Goal: Entertainment & Leisure: Browse casually

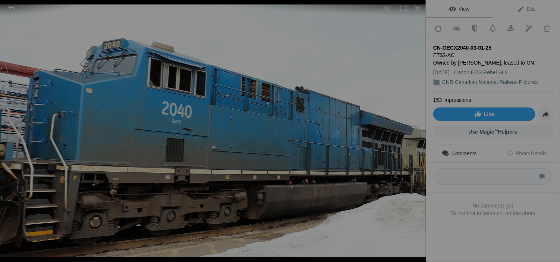
click at [413, 99] on button at bounding box center [398, 131] width 56 height 94
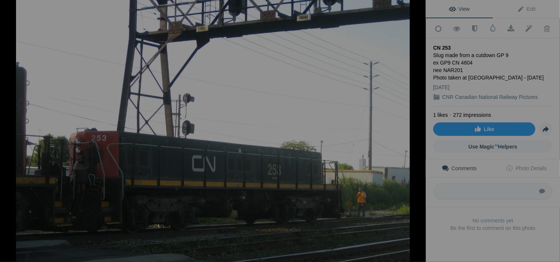
click at [413, 130] on button at bounding box center [398, 131] width 56 height 94
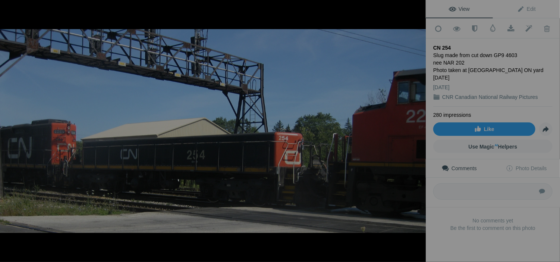
click at [413, 130] on button at bounding box center [398, 131] width 56 height 94
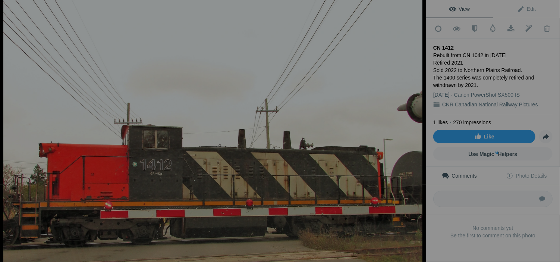
click at [413, 130] on button at bounding box center [398, 131] width 56 height 94
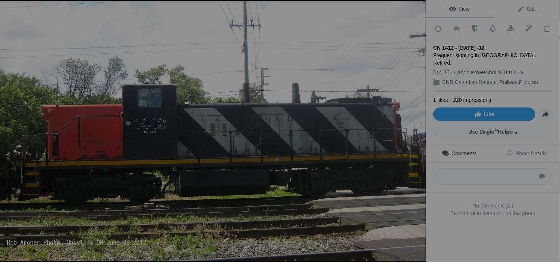
click at [413, 130] on button at bounding box center [398, 131] width 56 height 94
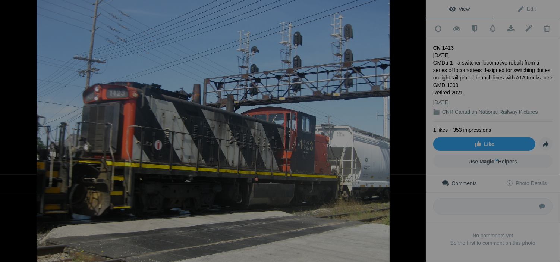
click at [413, 130] on button at bounding box center [398, 131] width 56 height 94
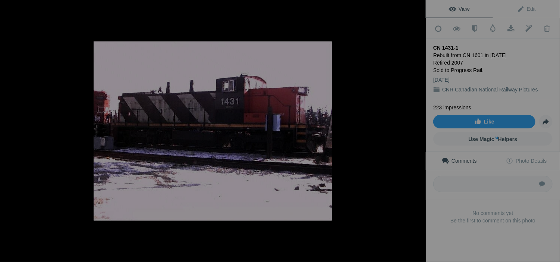
click at [413, 130] on button at bounding box center [398, 131] width 56 height 94
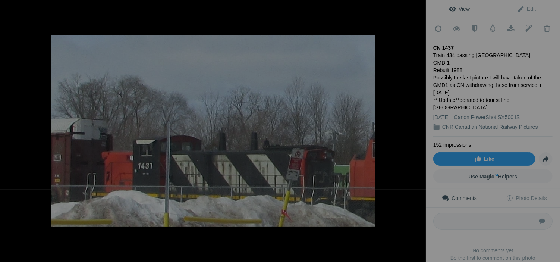
click at [413, 130] on button at bounding box center [398, 131] width 56 height 94
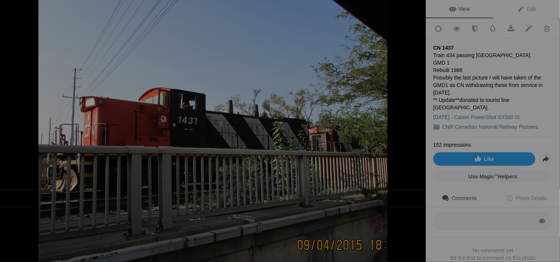
click at [413, 130] on button at bounding box center [398, 131] width 56 height 94
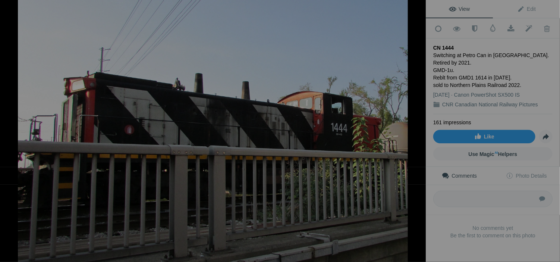
click at [413, 130] on button at bounding box center [398, 131] width 56 height 94
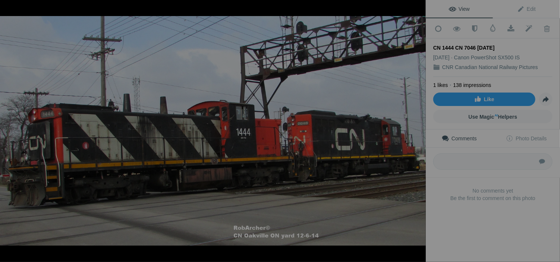
click at [413, 130] on button at bounding box center [398, 131] width 56 height 94
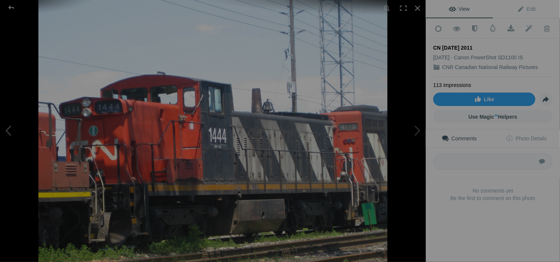
click at [11, 130] on button at bounding box center [28, 131] width 56 height 94
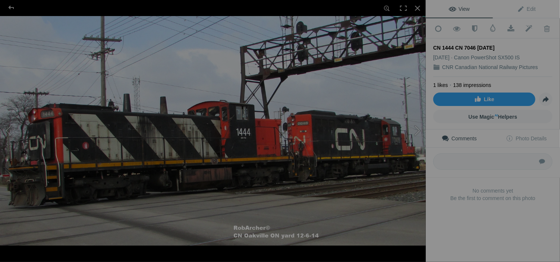
click at [422, 111] on button at bounding box center [398, 131] width 56 height 94
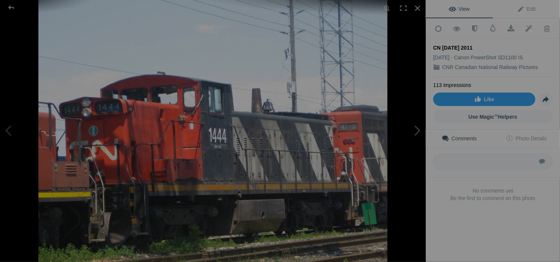
click at [422, 111] on button at bounding box center [398, 131] width 56 height 94
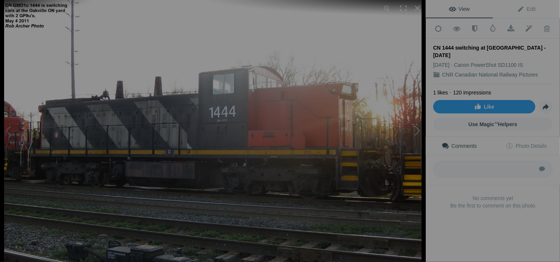
click at [422, 111] on button at bounding box center [398, 131] width 56 height 94
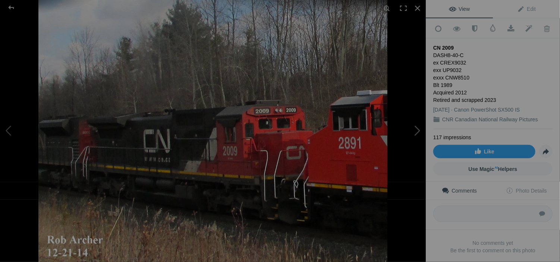
click at [420, 124] on button at bounding box center [398, 131] width 56 height 94
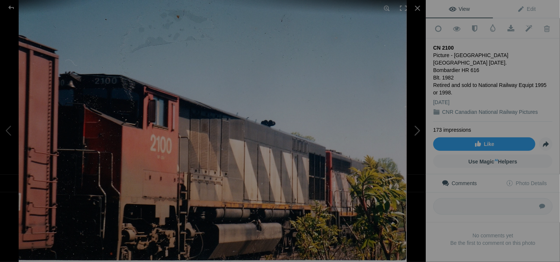
click at [420, 124] on button at bounding box center [398, 131] width 56 height 94
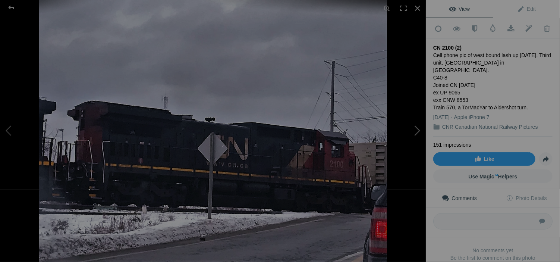
click at [415, 130] on button at bounding box center [398, 131] width 56 height 94
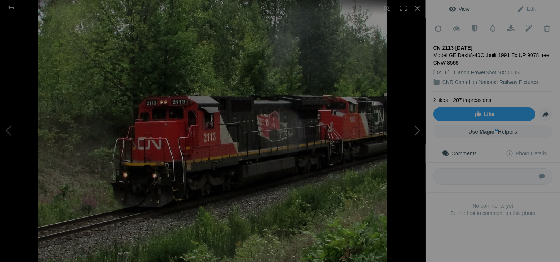
click at [415, 130] on button at bounding box center [398, 131] width 56 height 94
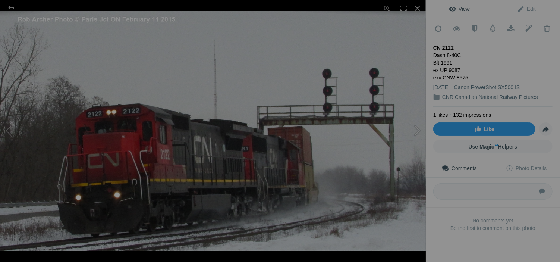
click at [415, 130] on button at bounding box center [398, 131] width 56 height 94
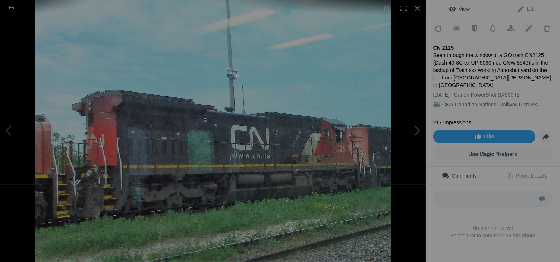
click at [415, 130] on button at bounding box center [398, 131] width 56 height 94
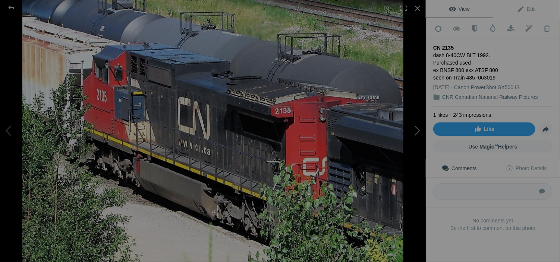
click at [415, 130] on button at bounding box center [398, 131] width 56 height 94
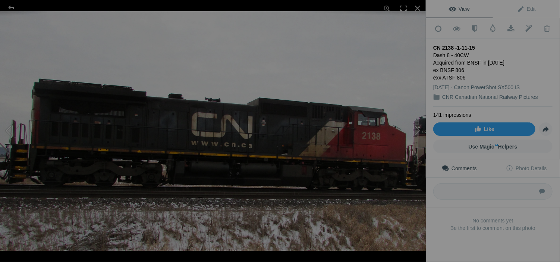
click at [415, 130] on button at bounding box center [398, 131] width 56 height 94
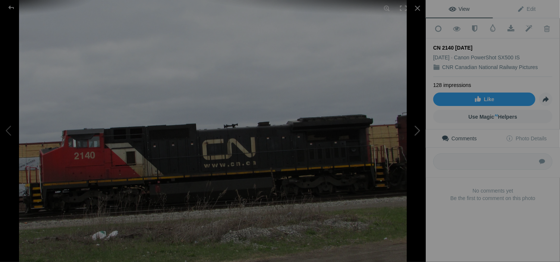
click at [415, 130] on button at bounding box center [398, 131] width 56 height 94
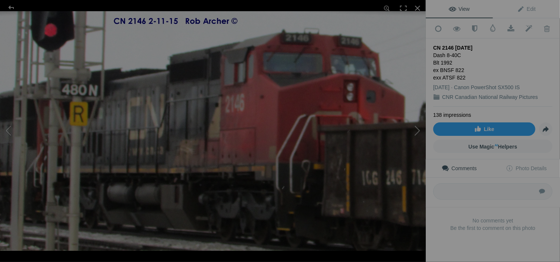
click at [415, 130] on button at bounding box center [398, 131] width 56 height 94
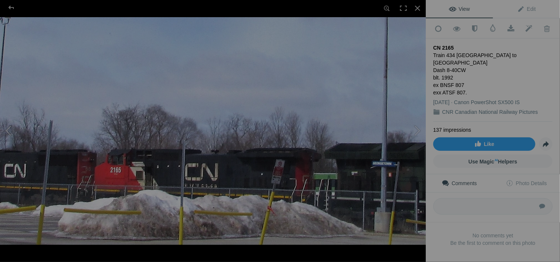
click at [0, 132] on button at bounding box center [28, 131] width 56 height 94
